Goal: Task Accomplishment & Management: Manage account settings

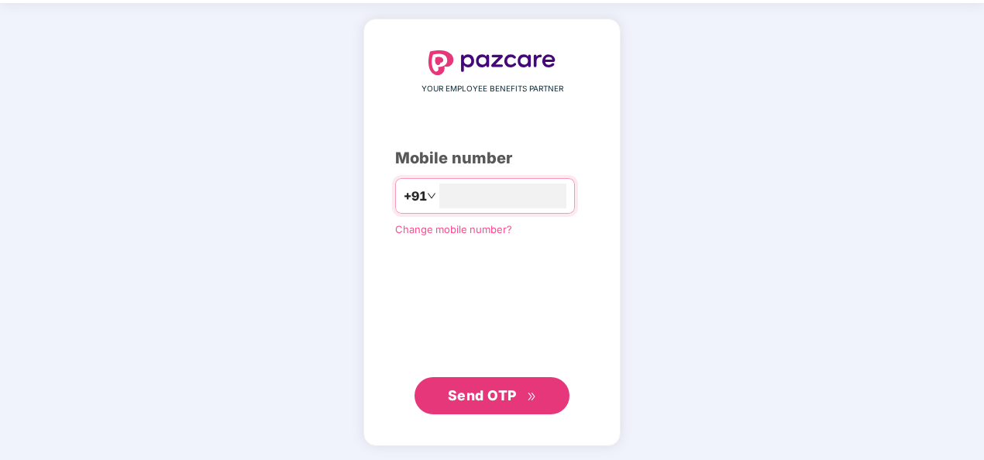
type input "**********"
click at [528, 397] on icon "double-right" at bounding box center [532, 397] width 10 height 10
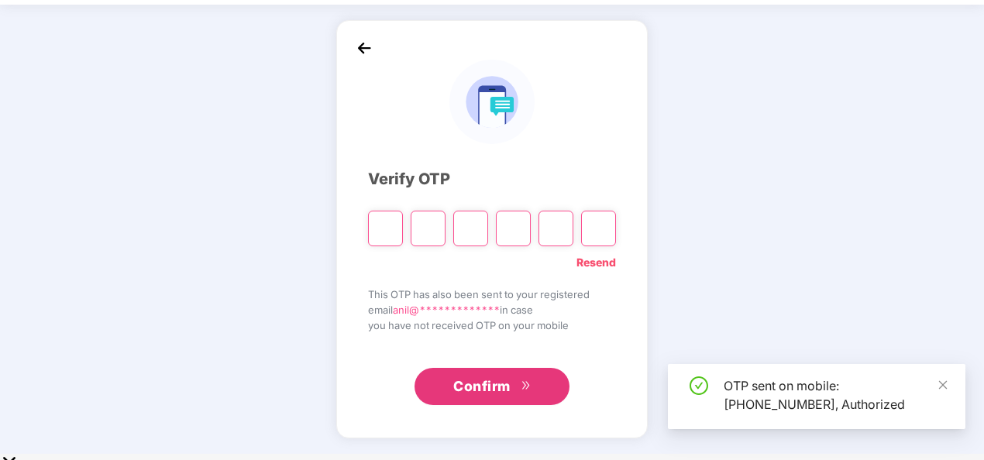
scroll to position [45, 0]
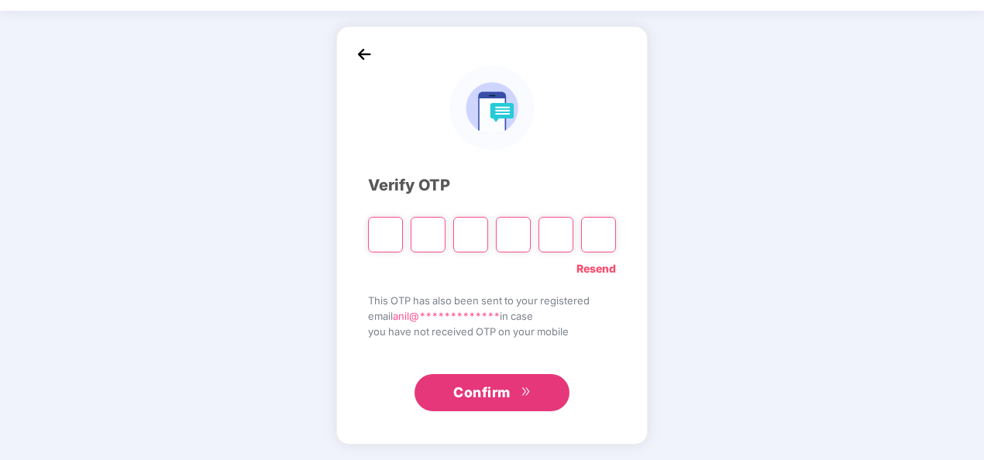
type input "*"
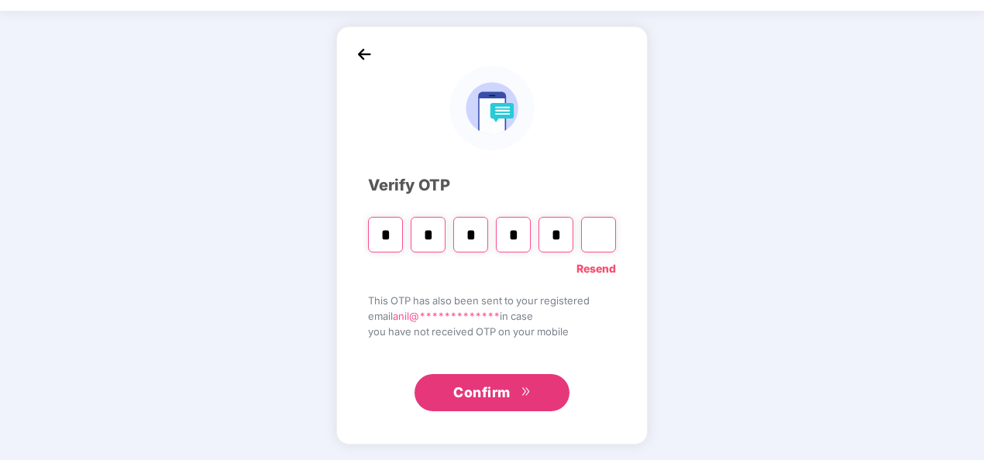
type input "*"
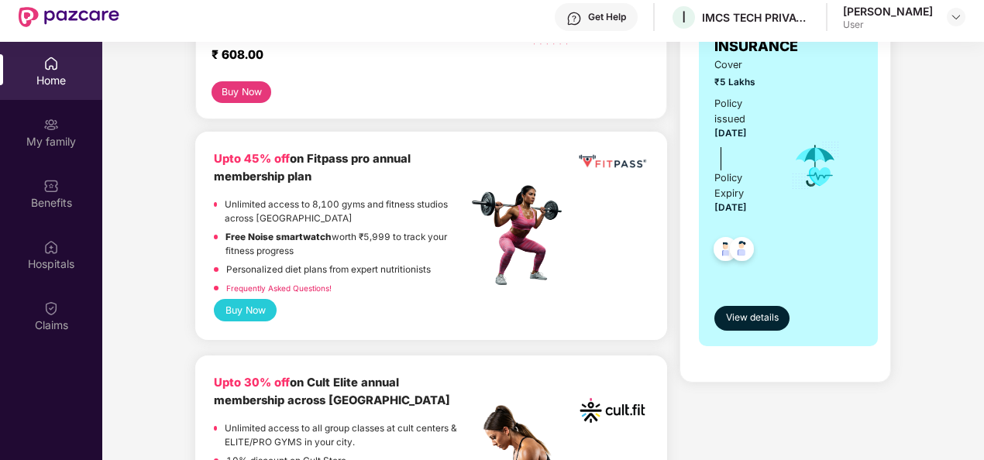
scroll to position [310, 0]
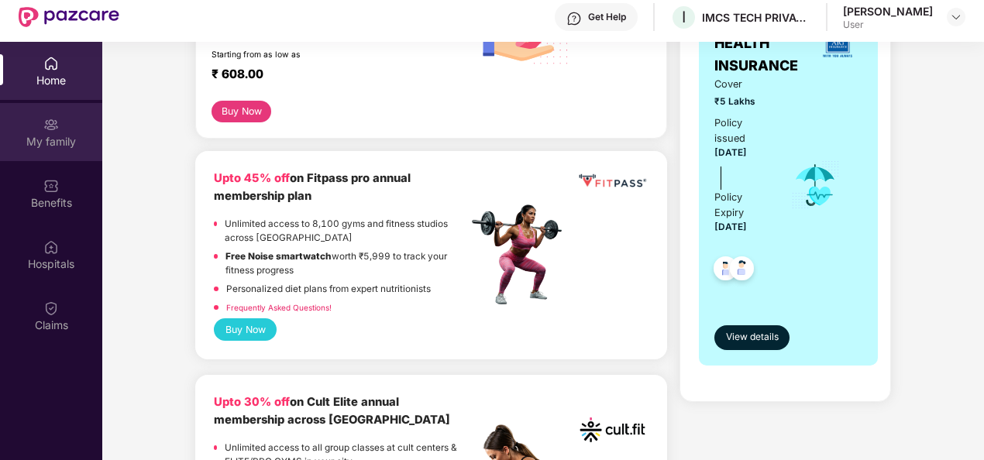
click at [59, 138] on div "My family" at bounding box center [51, 141] width 102 height 15
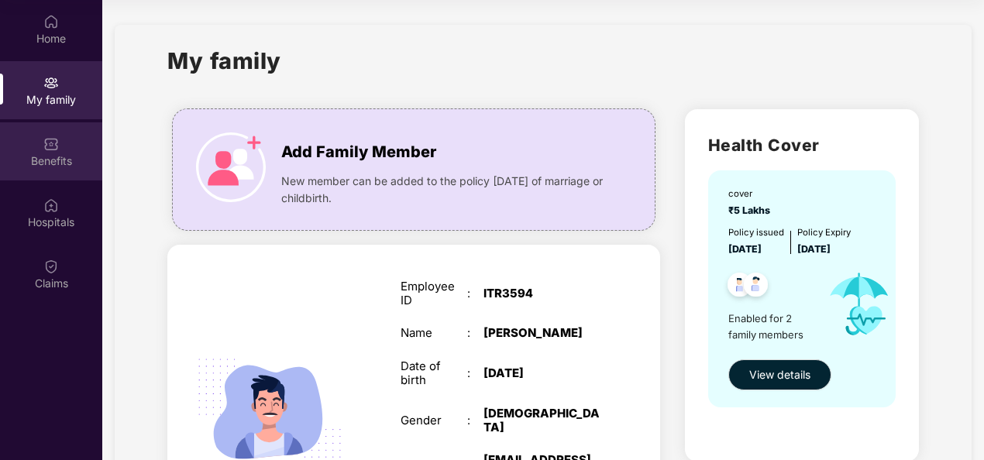
click at [62, 141] on div "Benefits" at bounding box center [51, 151] width 102 height 58
